Goal: Check status

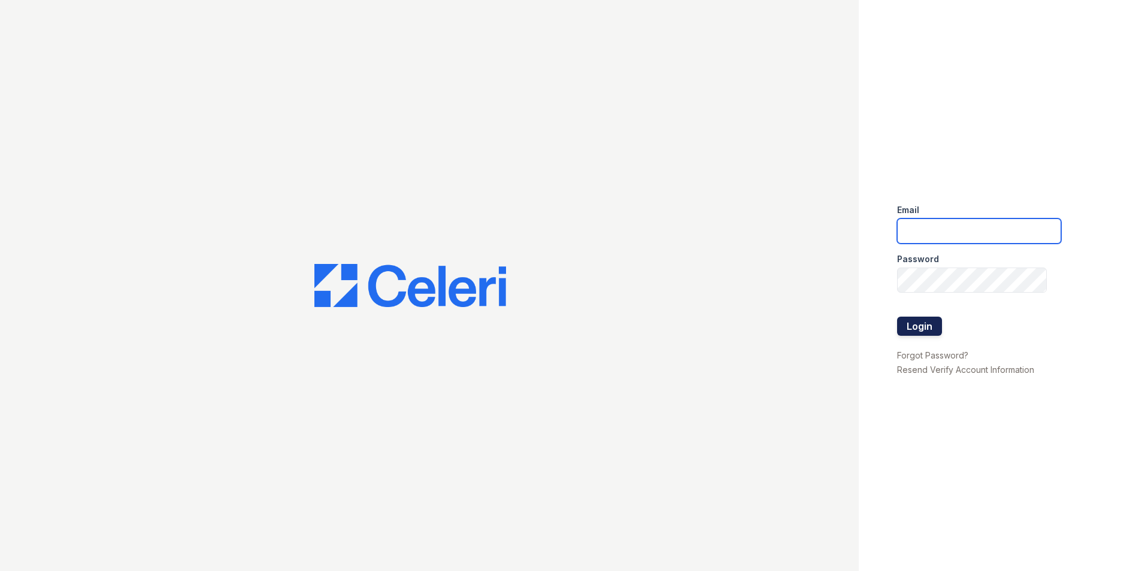
type input "[EMAIL_ADDRESS][DOMAIN_NAME]"
click at [921, 329] on button "Login" at bounding box center [919, 326] width 45 height 19
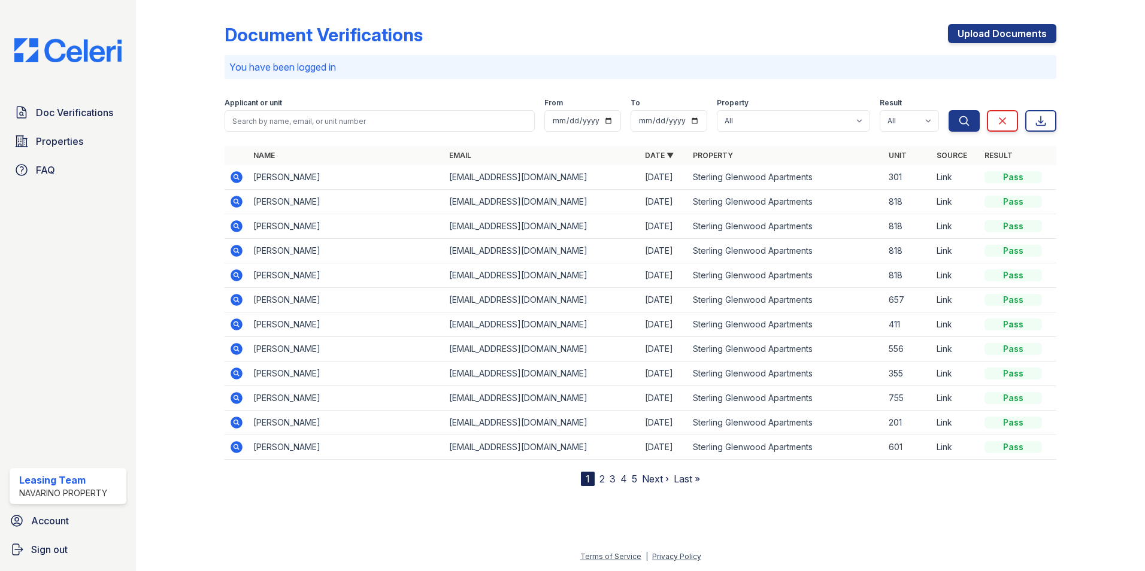
click at [240, 302] on icon at bounding box center [237, 300] width 12 height 12
